Goal: Task Accomplishment & Management: Use online tool/utility

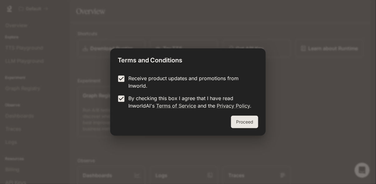
click at [251, 126] on button "Proceed" at bounding box center [244, 122] width 27 height 12
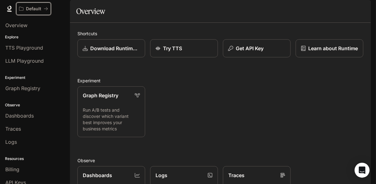
click at [31, 2] on button "Default" at bounding box center [33, 8] width 35 height 12
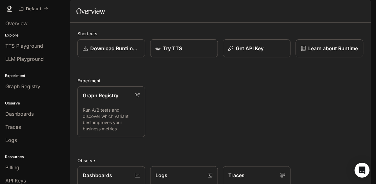
click at [20, 122] on link "Traces" at bounding box center [34, 127] width 65 height 12
